Goal: Information Seeking & Learning: Learn about a topic

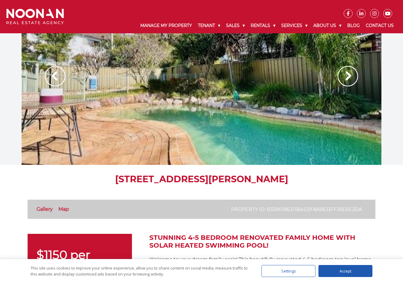
scroll to position [210, 0]
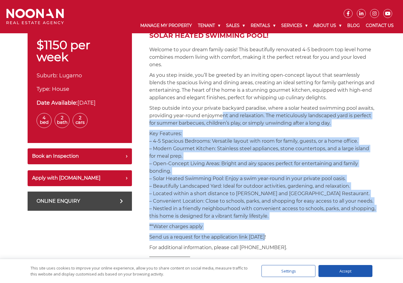
drag, startPoint x: 222, startPoint y: 117, endPoint x: 278, endPoint y: 237, distance: 132.8
click at [278, 237] on p "Send us a request for the application link [DATE]!" at bounding box center [262, 236] width 226 height 7
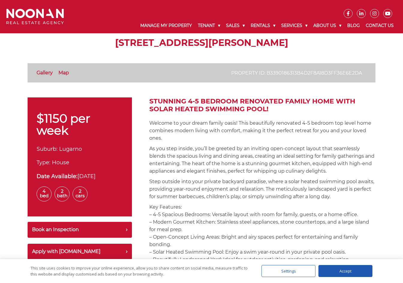
scroll to position [180, 0]
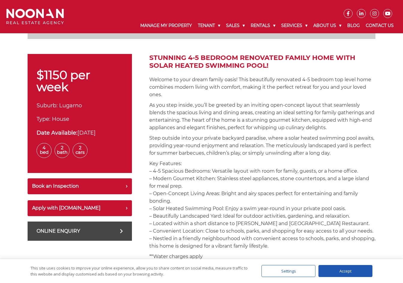
click at [266, 212] on p "Key Features: – 4-5 Spacious Bedrooms: Versatile layout with room for family, g…" at bounding box center [262, 205] width 226 height 90
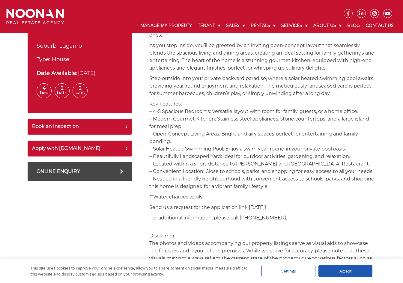
scroll to position [240, 0]
